Goal: Transaction & Acquisition: Purchase product/service

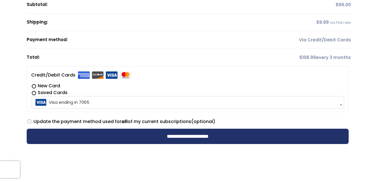
scroll to position [142, 0]
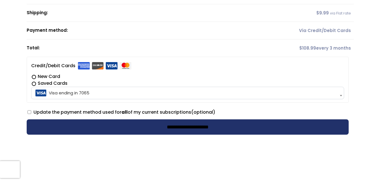
click at [196, 128] on input "**********" at bounding box center [188, 126] width 322 height 15
